Goal: Obtain resource: Download file/media

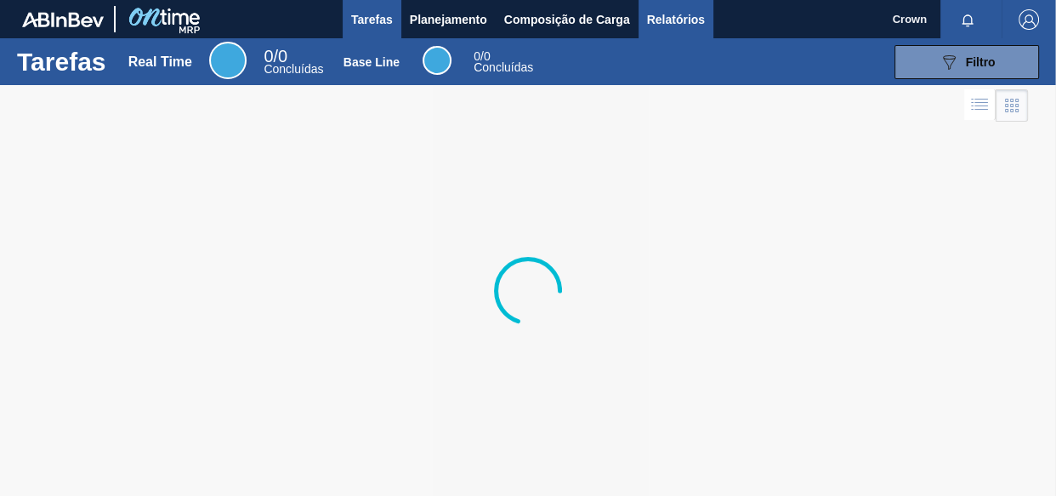
click at [679, 12] on span "Relatórios" at bounding box center [676, 19] width 58 height 20
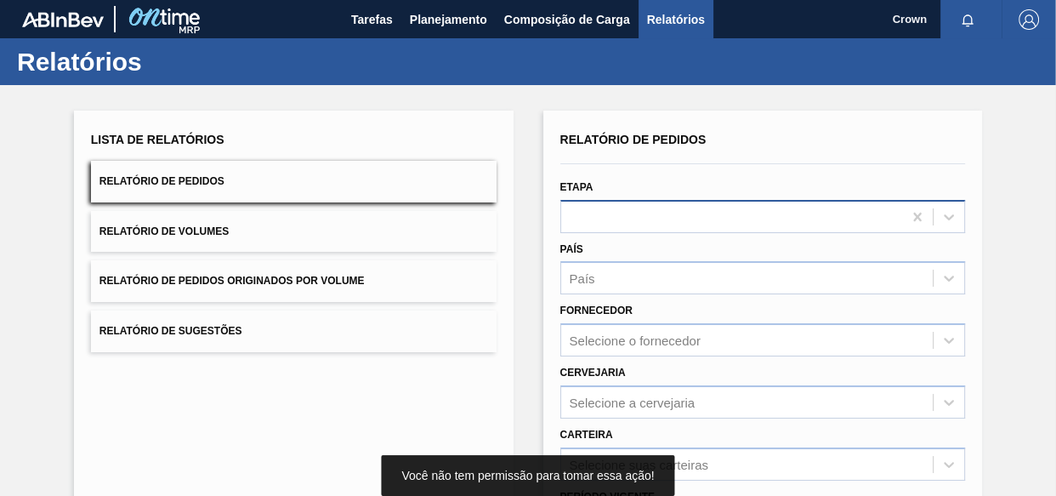
click at [638, 216] on div at bounding box center [732, 216] width 342 height 25
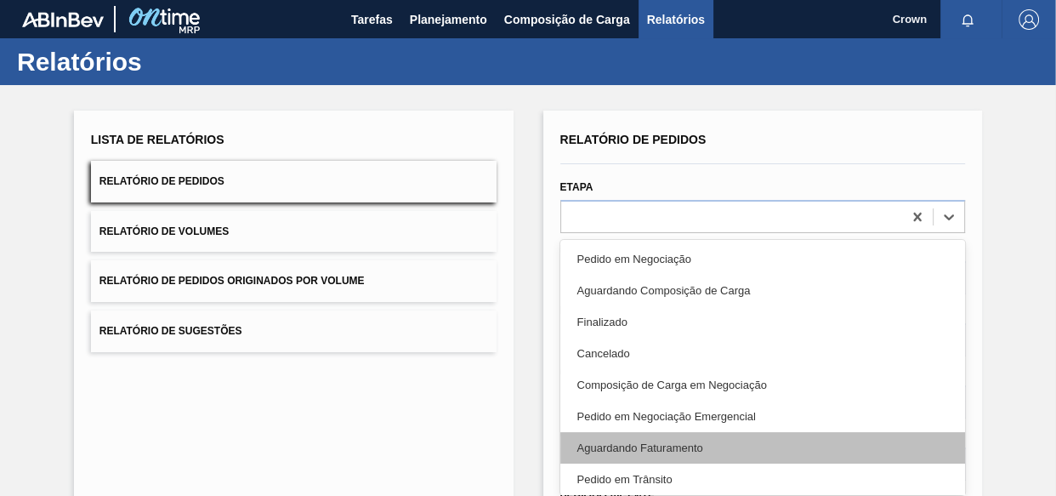
click at [670, 445] on div "Aguardando Faturamento" at bounding box center [763, 447] width 406 height 31
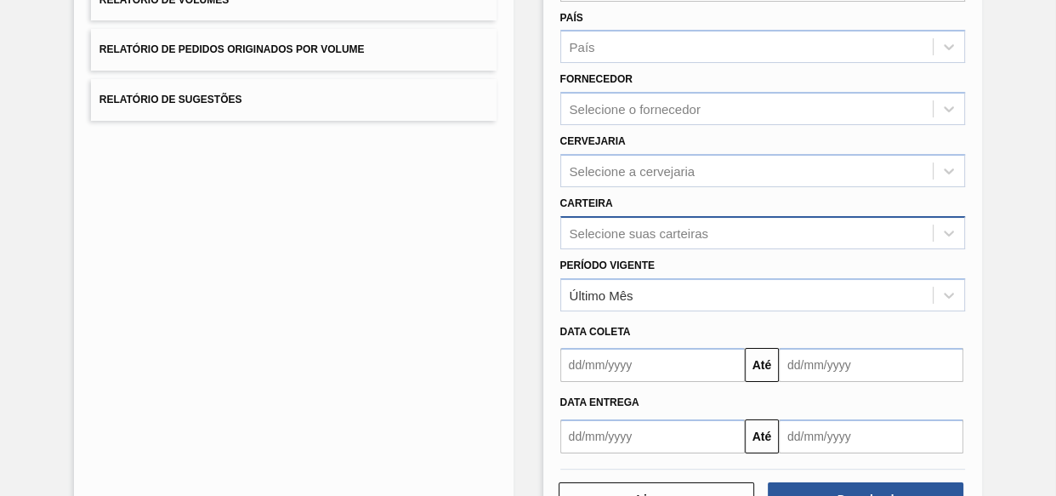
click at [651, 243] on div "Selecione suas carteiras" at bounding box center [763, 232] width 406 height 33
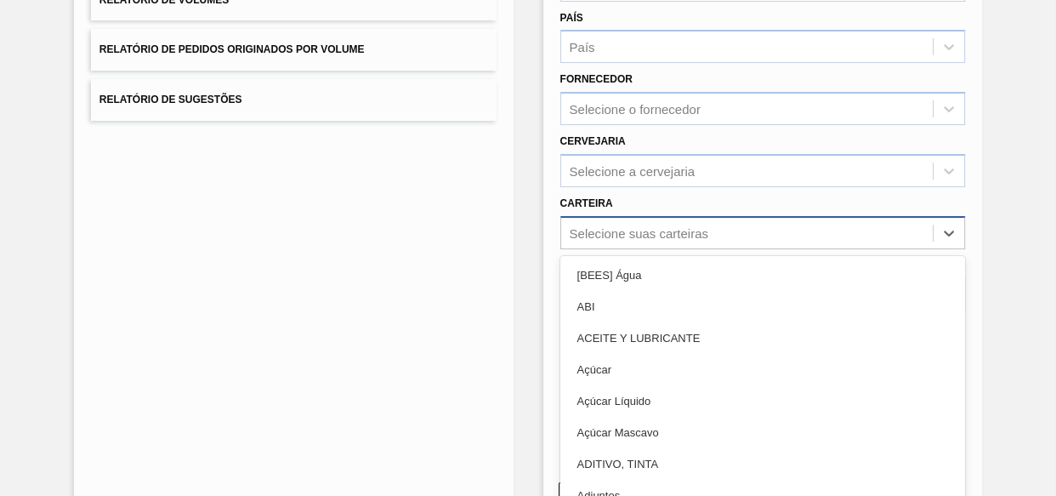
scroll to position [252, 0]
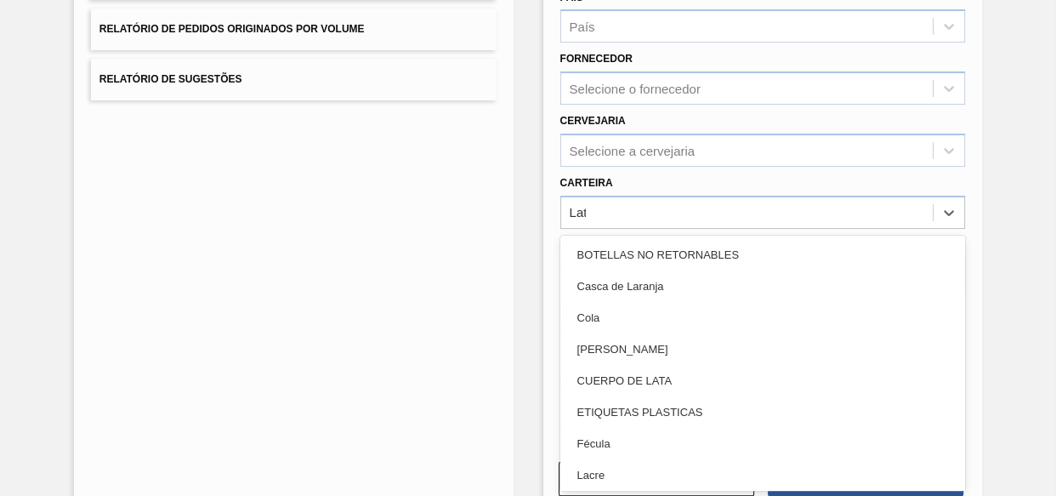
type input "Lata"
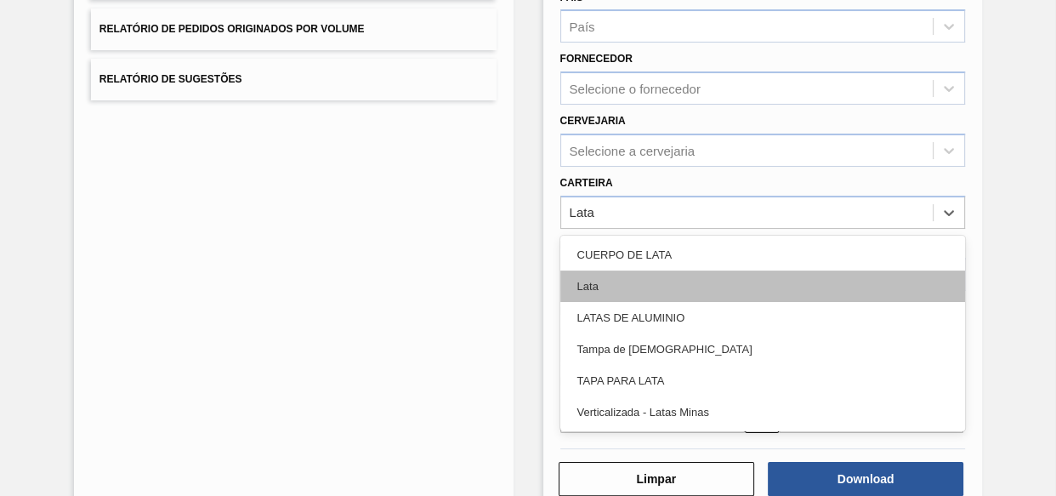
click at [590, 281] on div "Lata" at bounding box center [763, 285] width 406 height 31
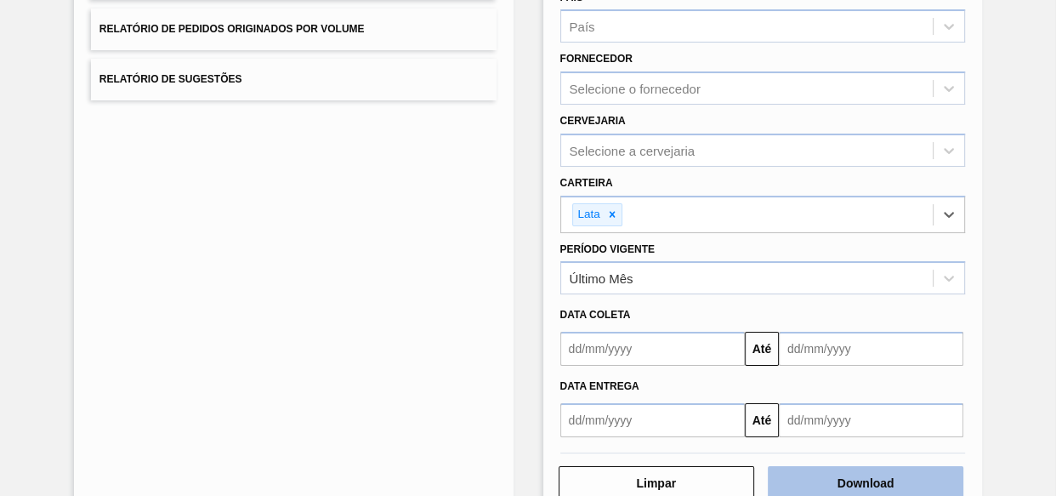
click at [876, 479] on button "Download" at bounding box center [866, 483] width 196 height 34
